Goal: Find specific page/section

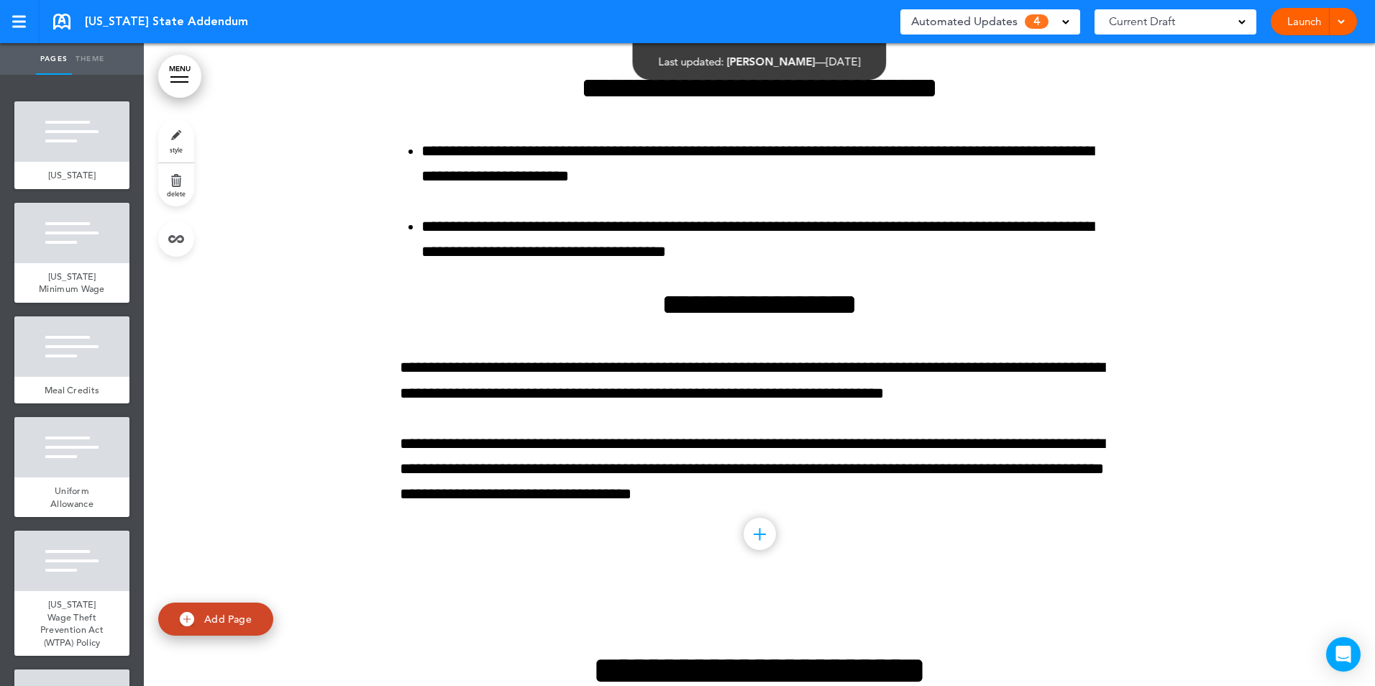
scroll to position [21932, 0]
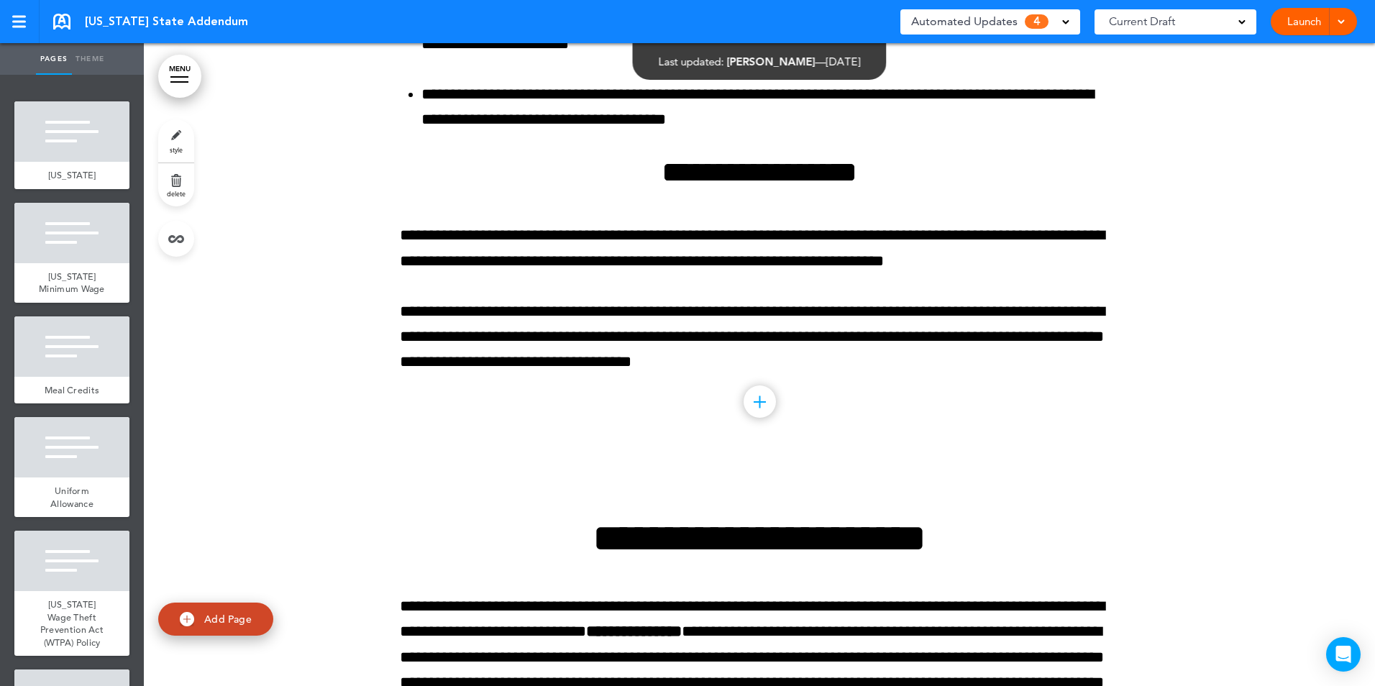
click at [750, 410] on div at bounding box center [760, 401] width 32 height 32
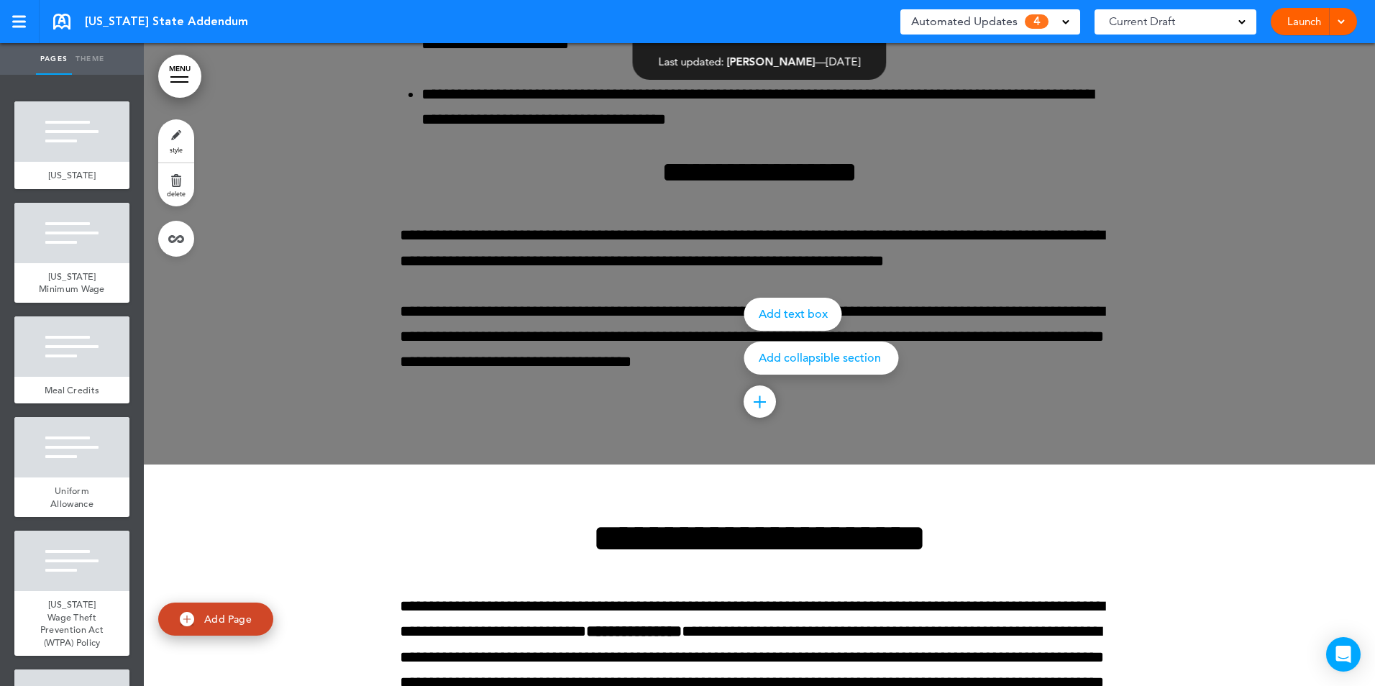
click at [751, 403] on div at bounding box center [760, 401] width 32 height 32
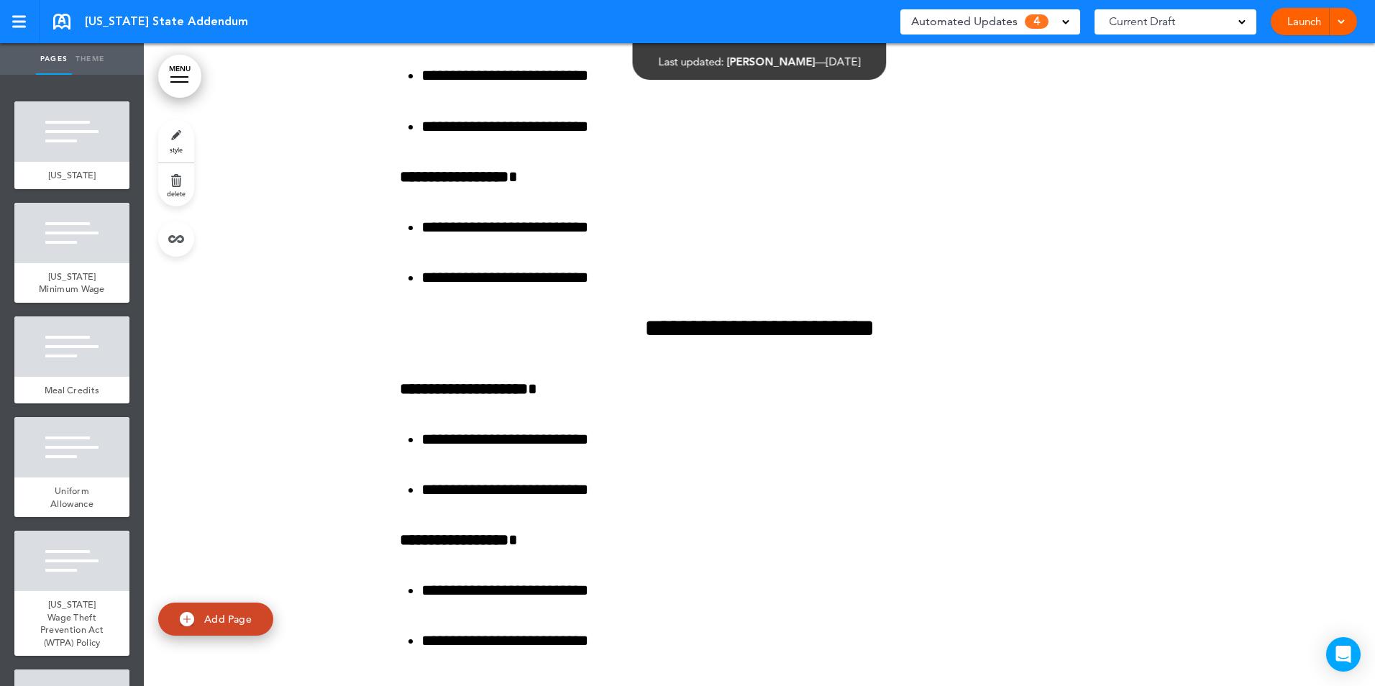
scroll to position [0, 0]
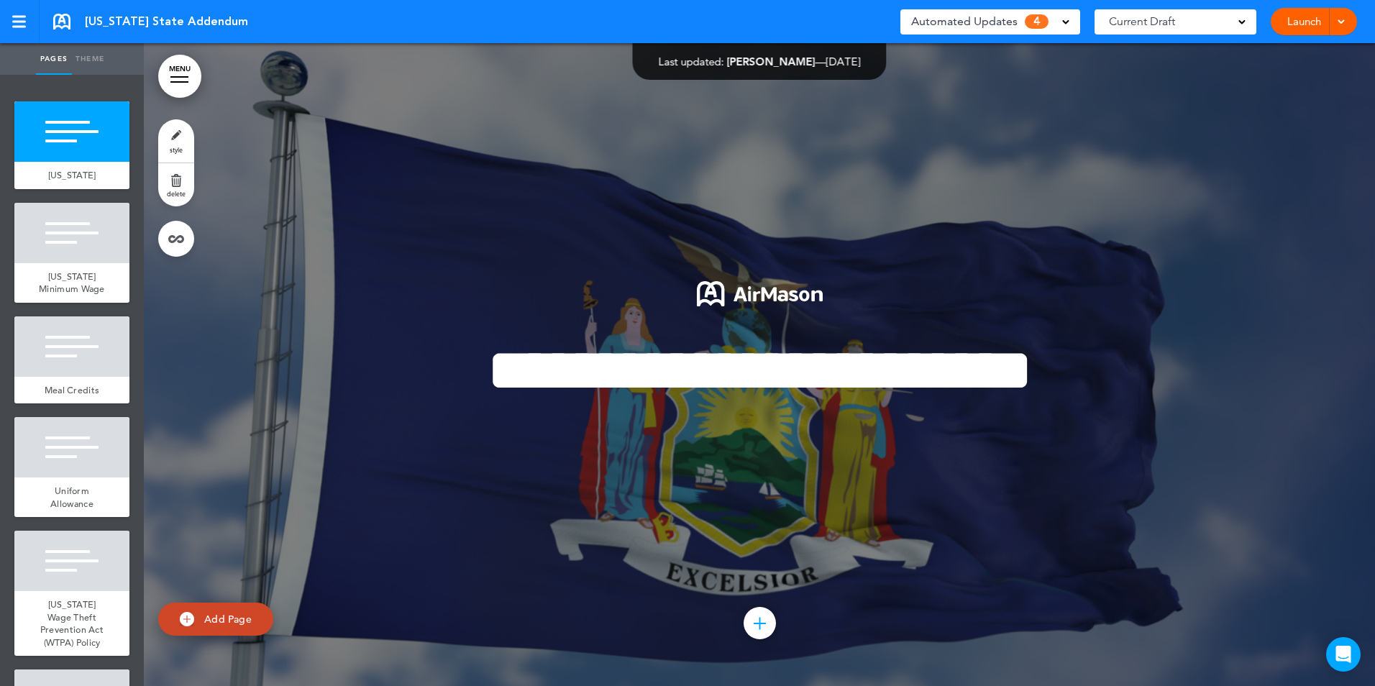
click at [949, 227] on div "**********" at bounding box center [759, 364] width 719 height 275
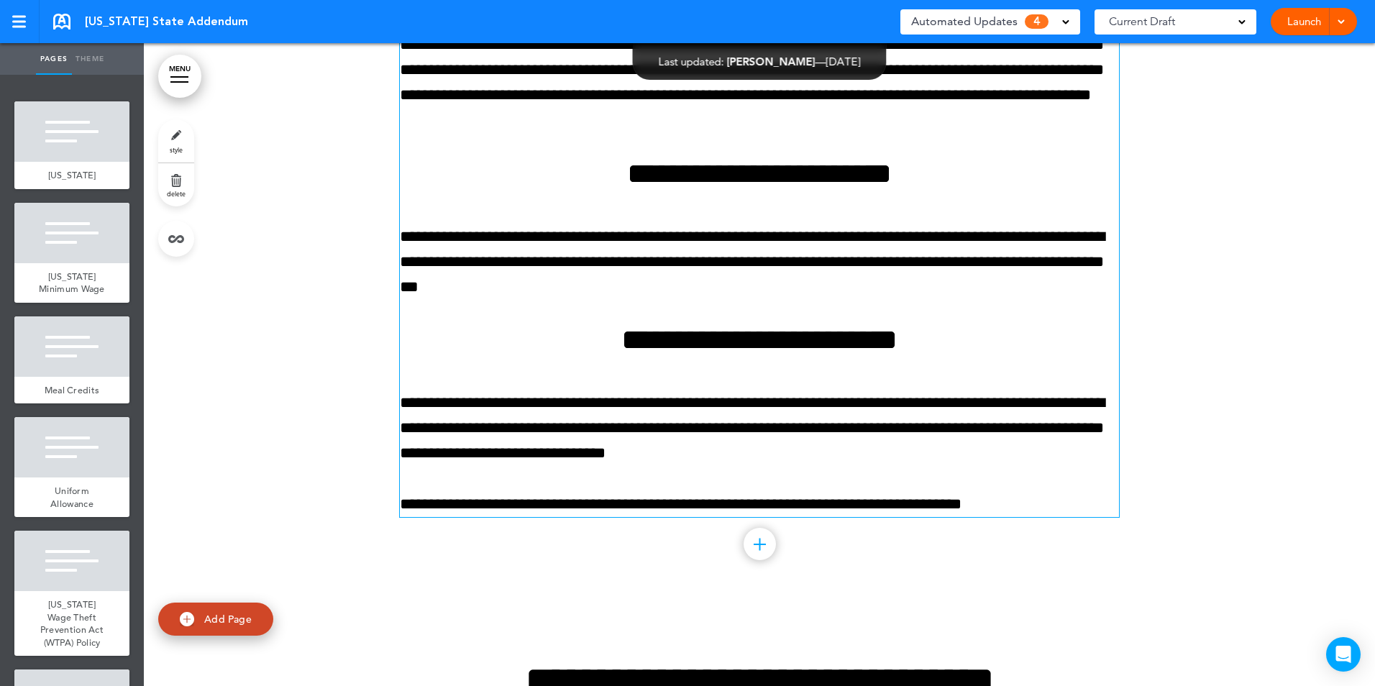
scroll to position [17977, 0]
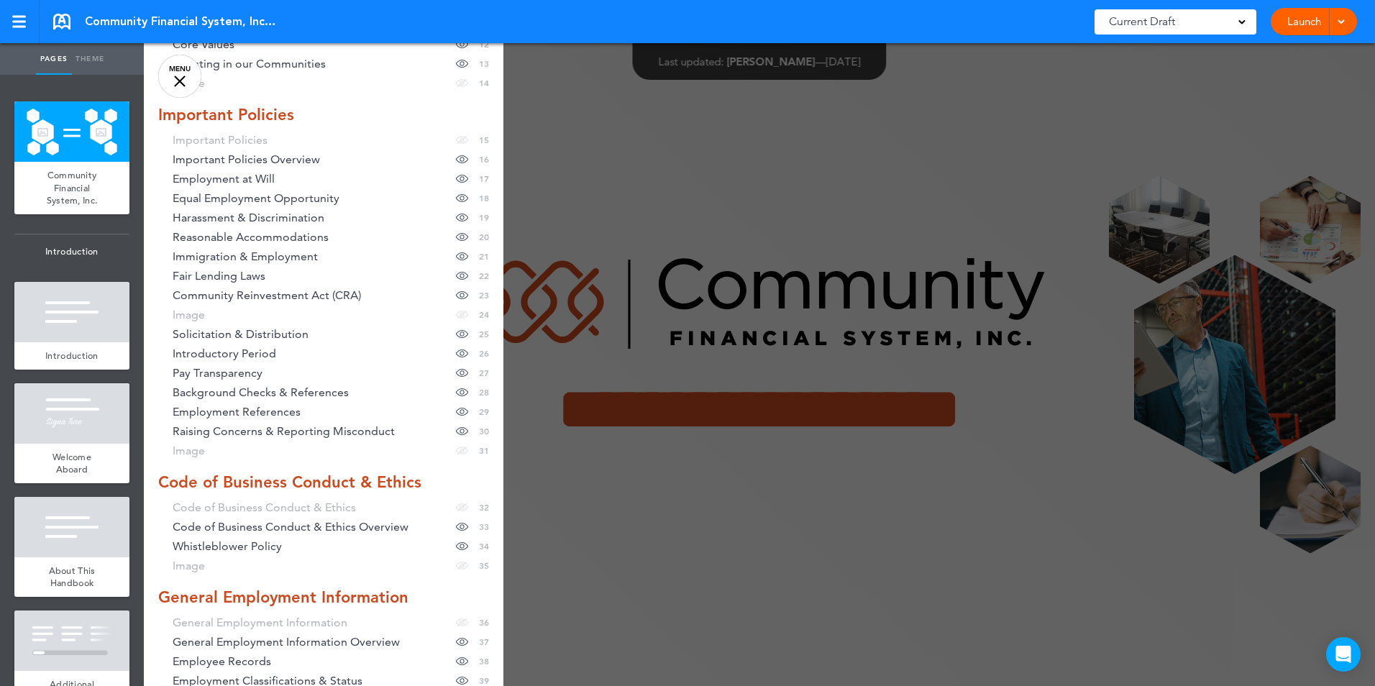
scroll to position [360, 0]
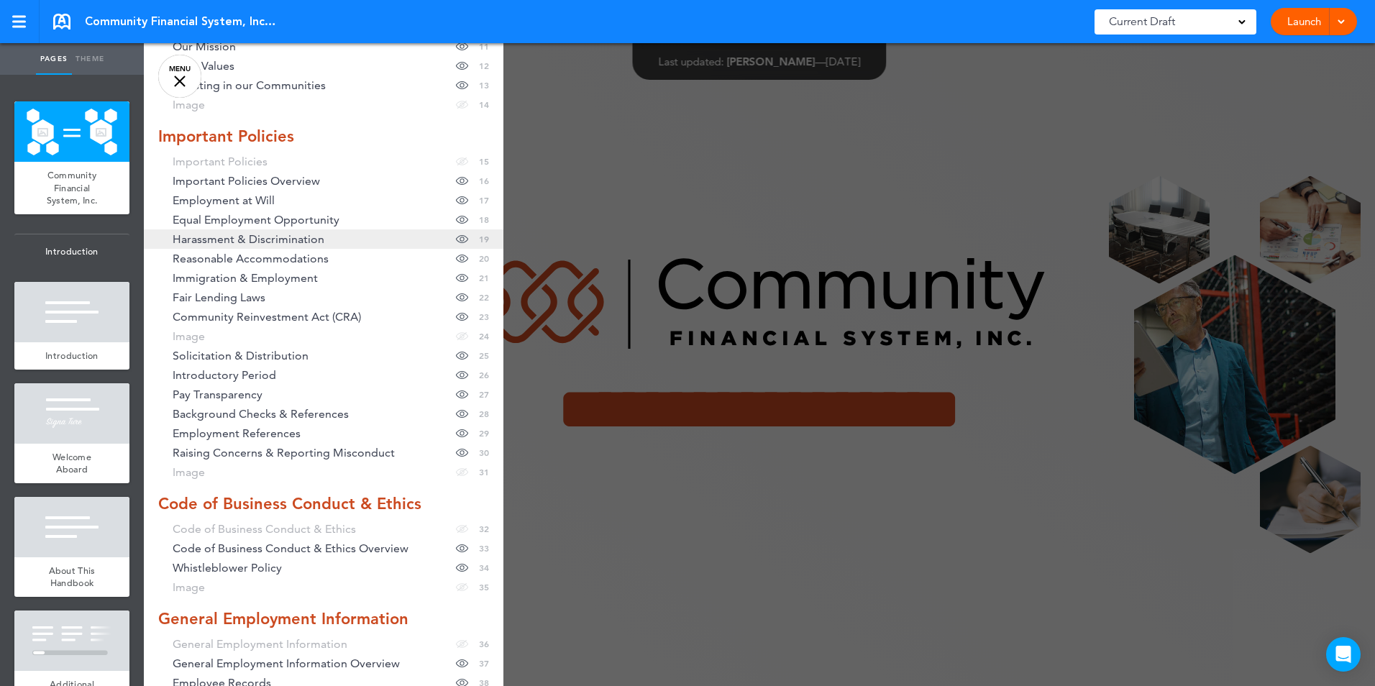
click at [251, 238] on span "Harassment & Discrimination" at bounding box center [249, 239] width 152 height 12
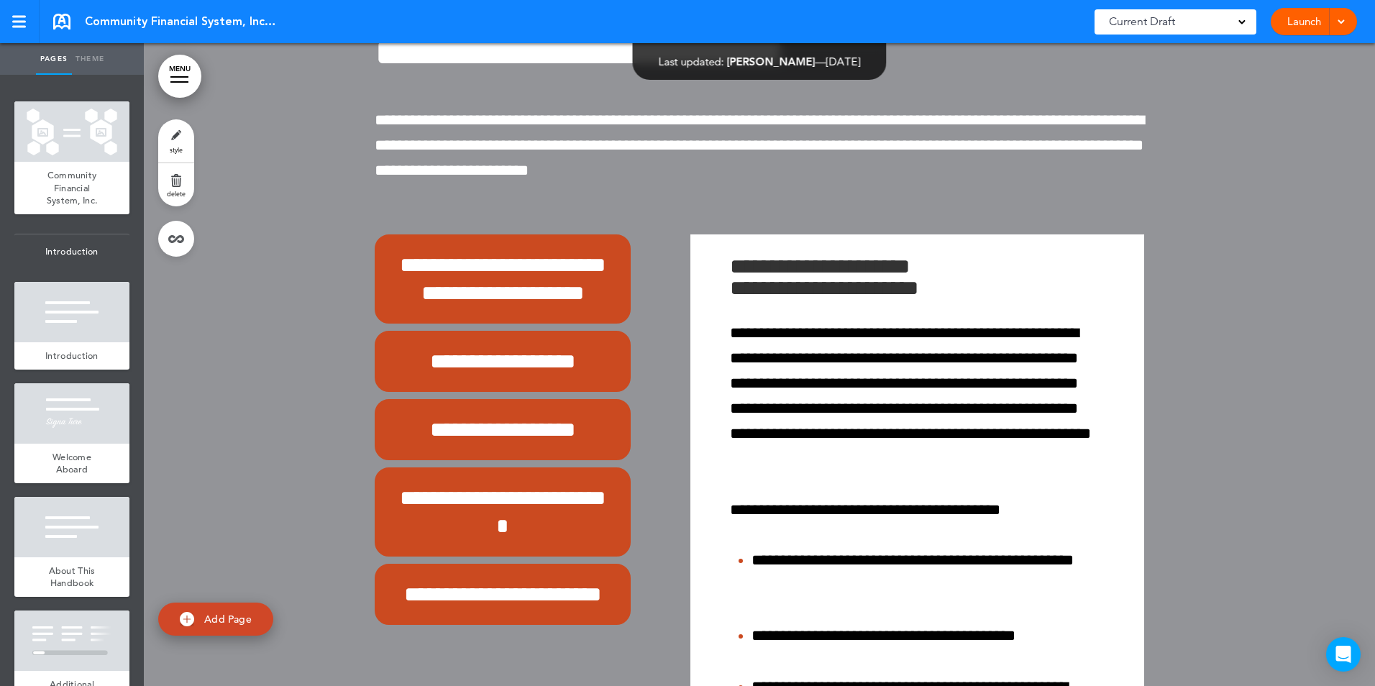
scroll to position [15595, 0]
